Goal: Check status: Check status

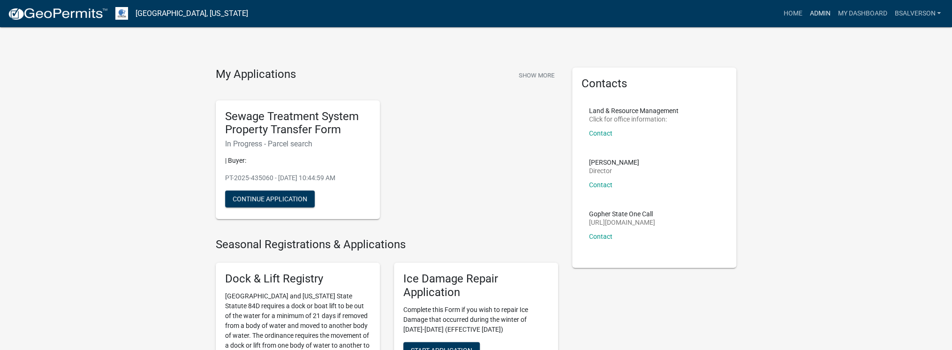
click at [818, 10] on link "Admin" at bounding box center [819, 14] width 28 height 18
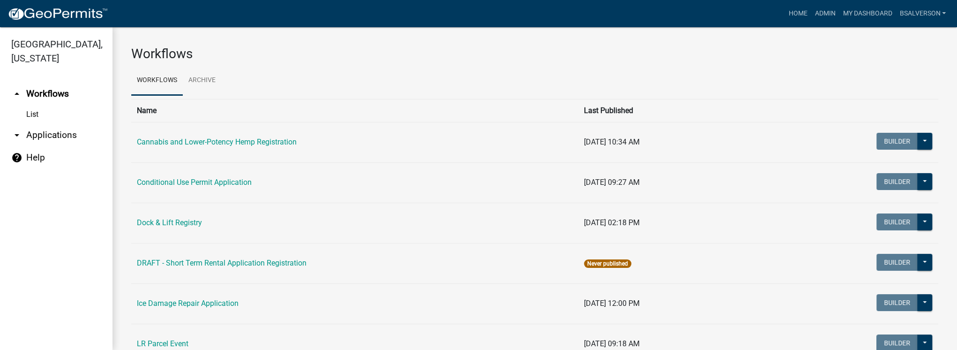
click at [56, 133] on link "arrow_drop_down Applications" at bounding box center [56, 135] width 113 height 23
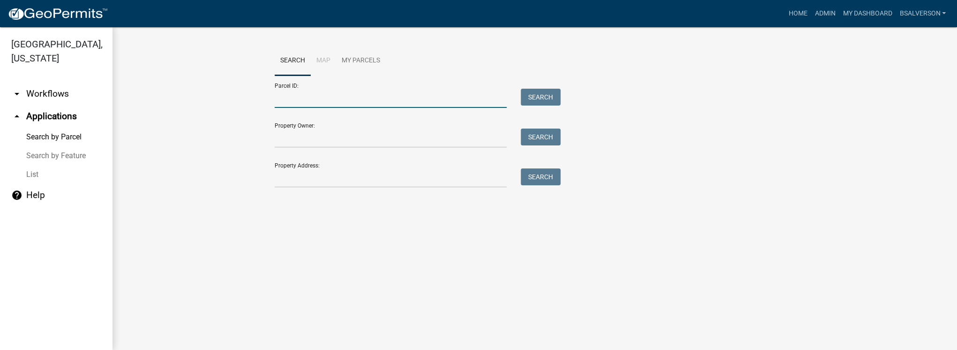
click at [302, 103] on input "Parcel ID:" at bounding box center [391, 98] width 232 height 19
paste input "16000190107000"
type input "16000190107000"
drag, startPoint x: 539, startPoint y: 92, endPoint x: 532, endPoint y: 95, distance: 8.0
click at [540, 92] on button "Search" at bounding box center [541, 97] width 40 height 17
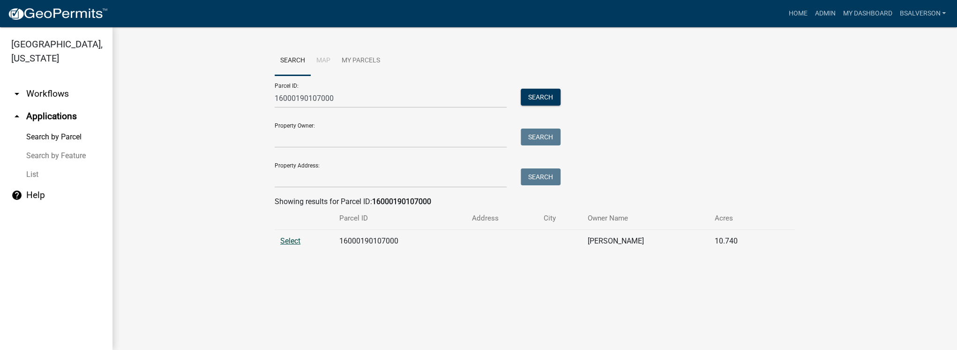
click at [291, 244] on span "Select" at bounding box center [290, 240] width 20 height 9
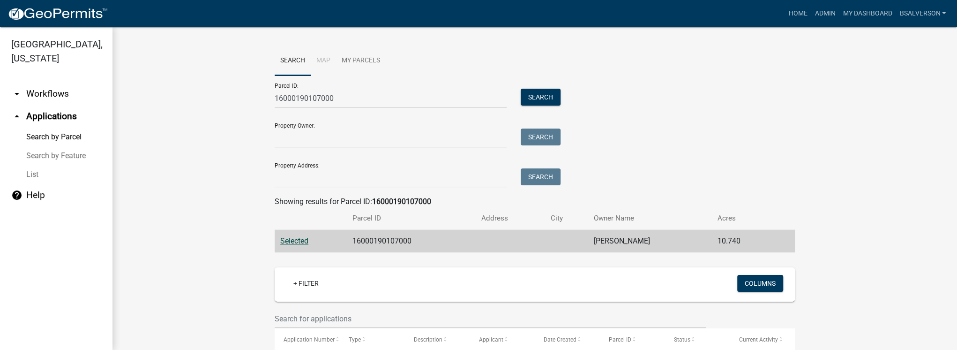
click at [291, 244] on span "Selected" at bounding box center [294, 240] width 28 height 9
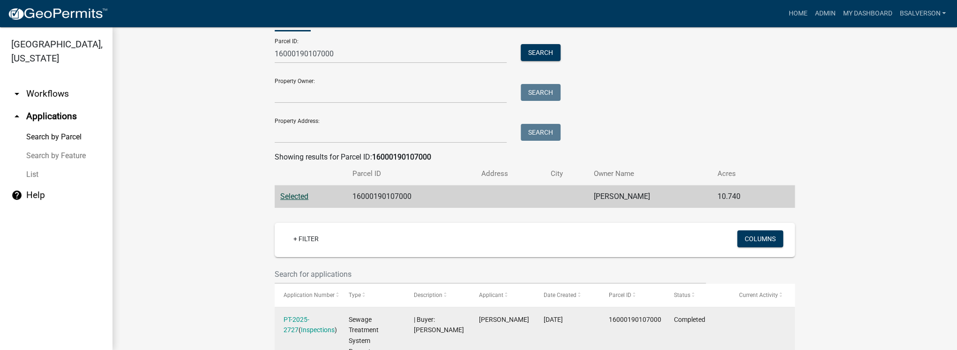
scroll to position [114, 0]
